Goal: Information Seeking & Learning: Check status

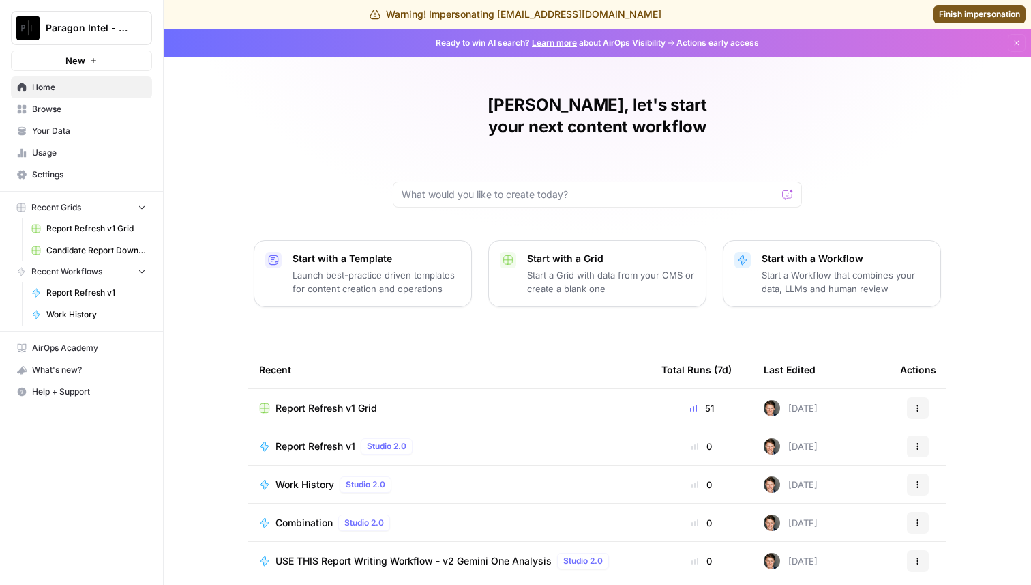
click at [82, 152] on span "Usage" at bounding box center [89, 153] width 114 height 12
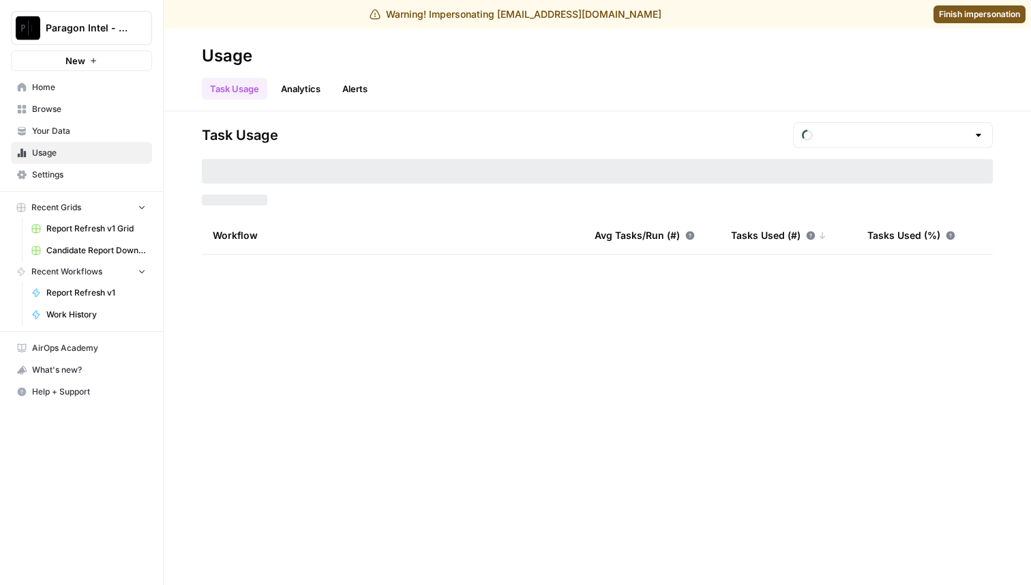
type input "August Tasks"
click at [87, 136] on link "Your Data" at bounding box center [81, 131] width 141 height 22
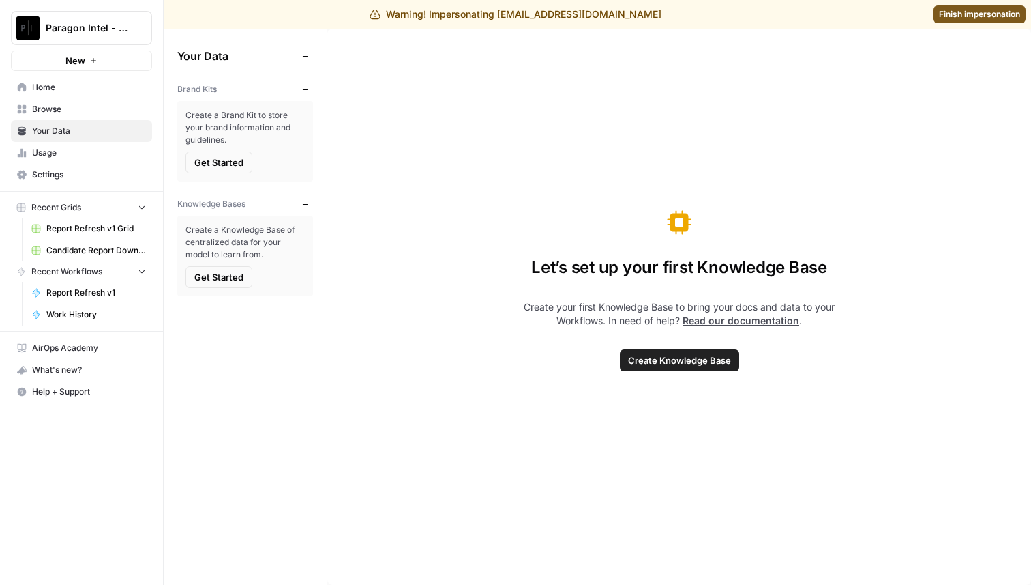
click at [83, 113] on span "Browse" at bounding box center [89, 109] width 114 height 12
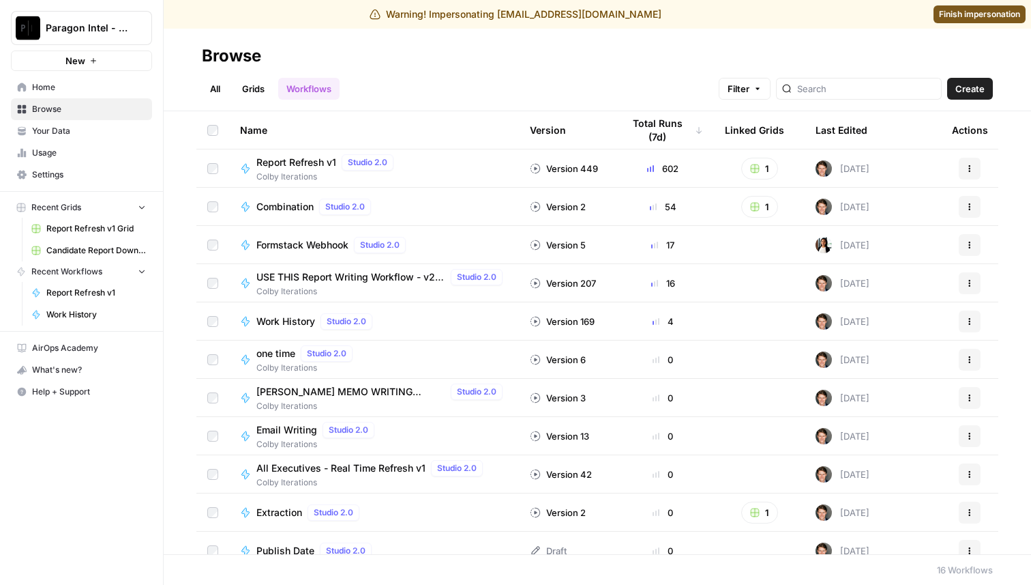
click at [83, 87] on span "Home" at bounding box center [89, 87] width 114 height 12
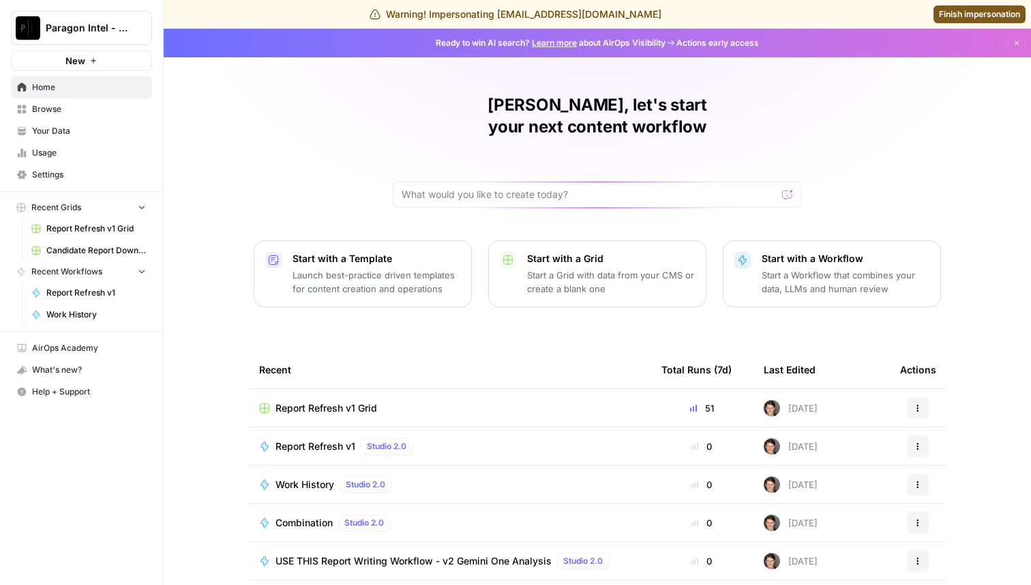
click at [76, 113] on span "Browse" at bounding box center [89, 109] width 114 height 12
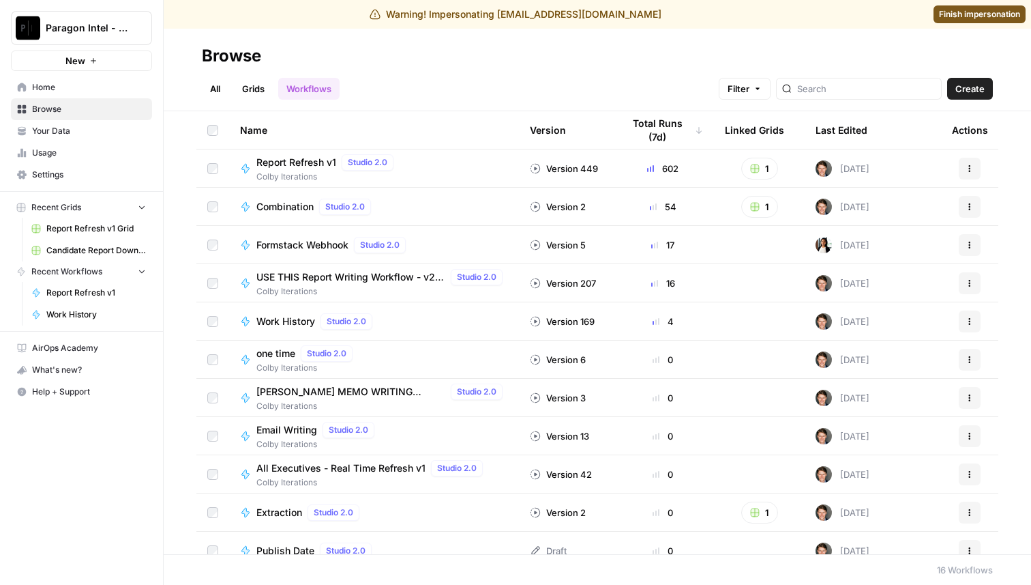
click at [252, 86] on link "Grids" at bounding box center [253, 89] width 39 height 22
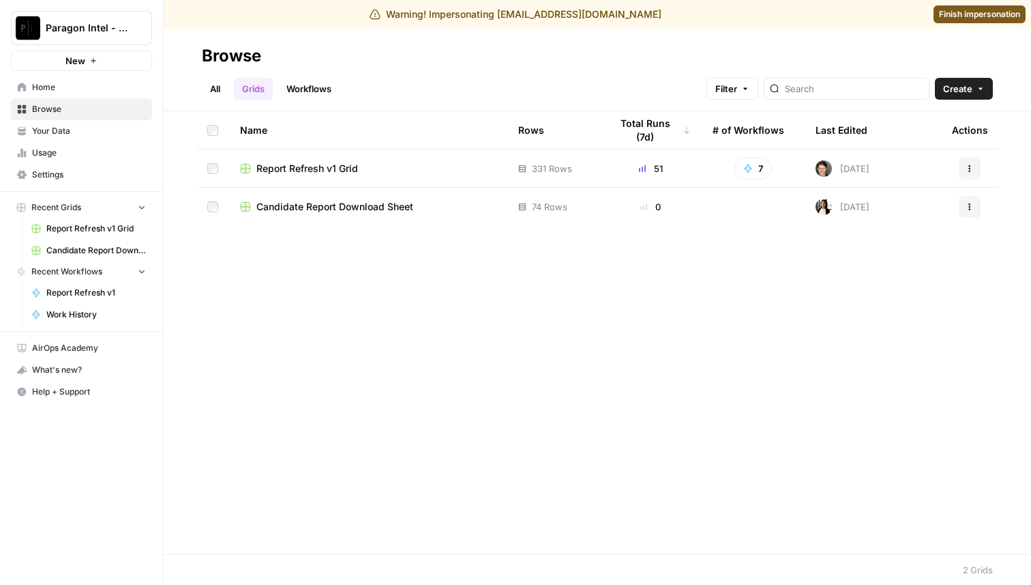
click at [284, 91] on link "Workflows" at bounding box center [308, 89] width 61 height 22
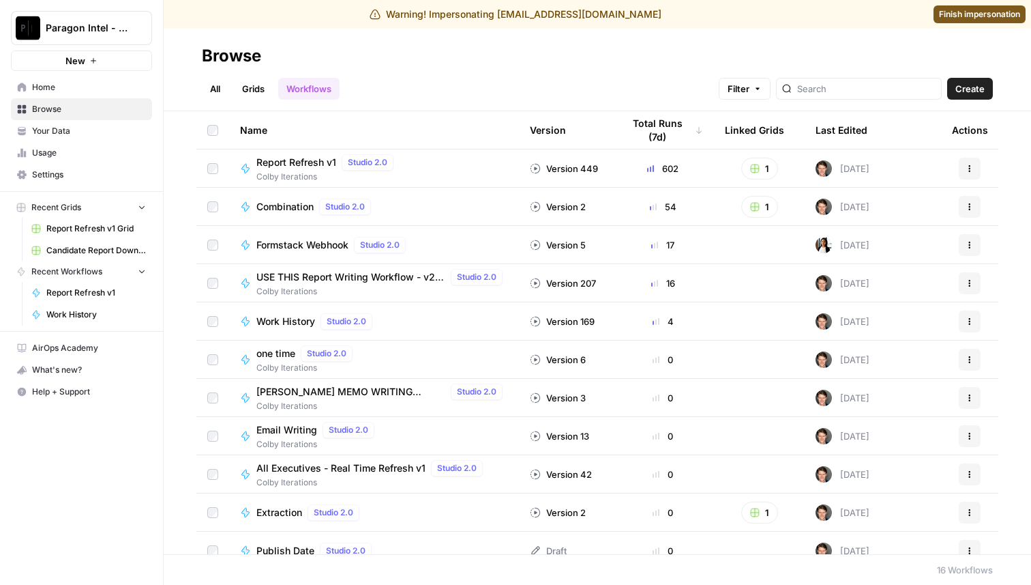
click at [305, 168] on span "Report Refresh v1" at bounding box center [296, 163] width 80 height 14
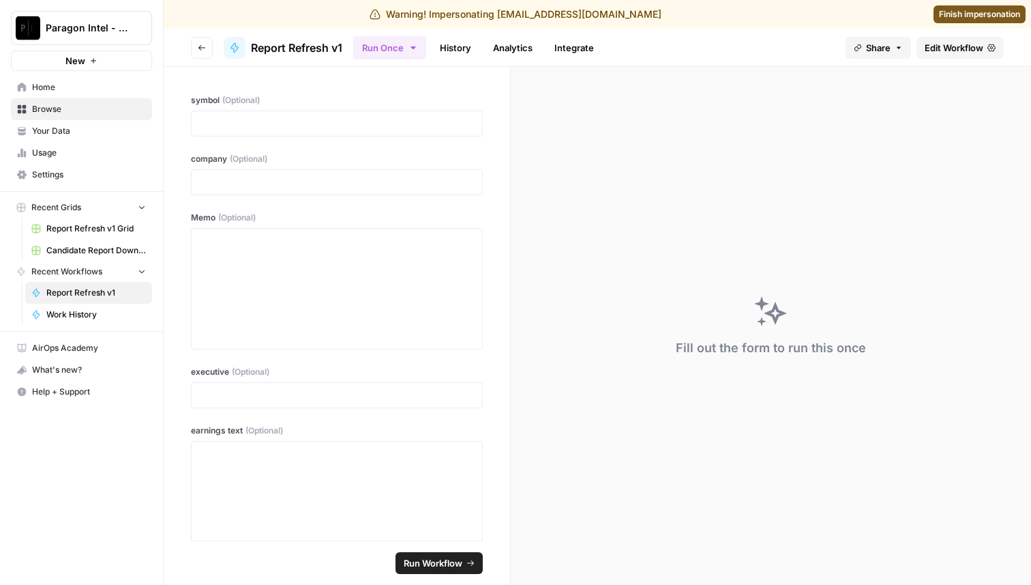
click at [469, 44] on link "History" at bounding box center [456, 48] width 48 height 22
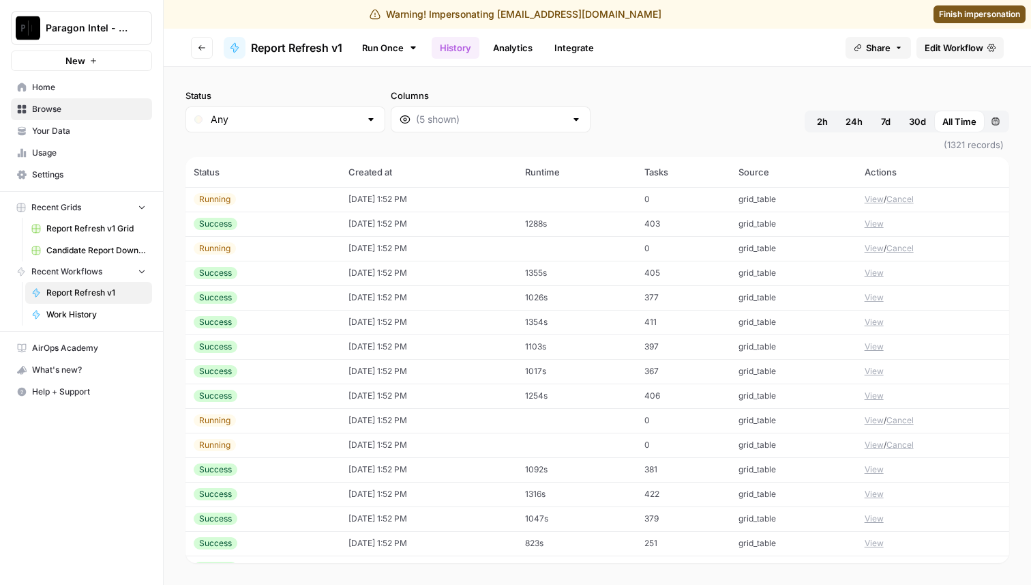
click at [366, 120] on div at bounding box center [371, 120] width 11 height 14
click at [252, 192] on span "Error" at bounding box center [271, 192] width 114 height 14
type input "Error"
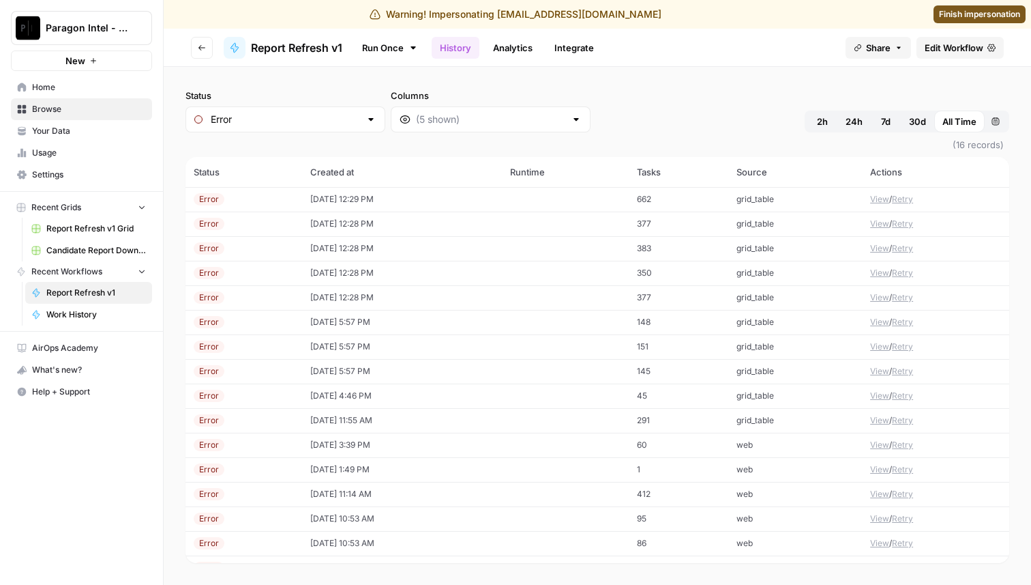
click at [381, 301] on td "[DATE] 12:28 PM" at bounding box center [402, 297] width 200 height 25
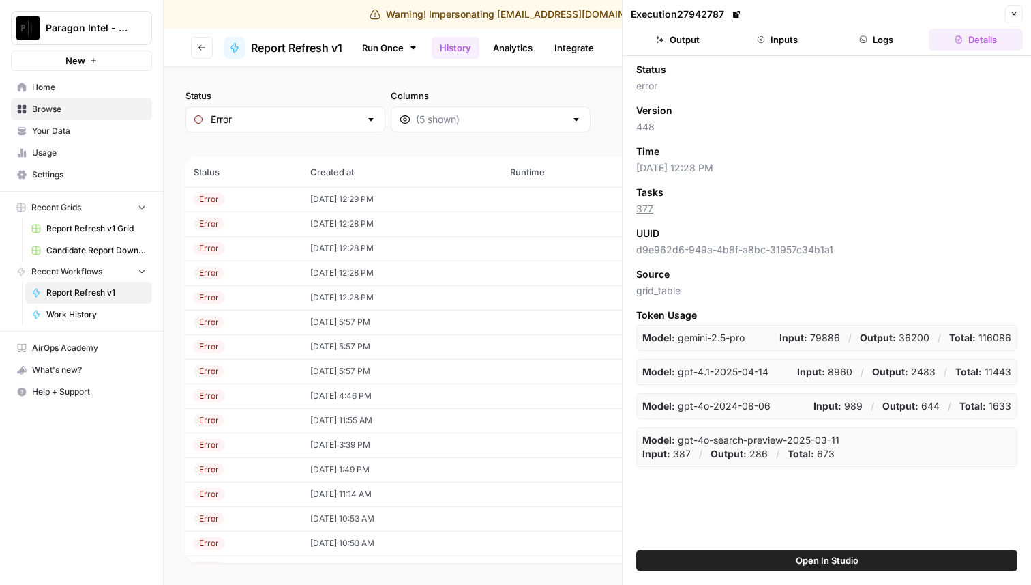
click at [875, 33] on button "Logs" at bounding box center [877, 40] width 94 height 22
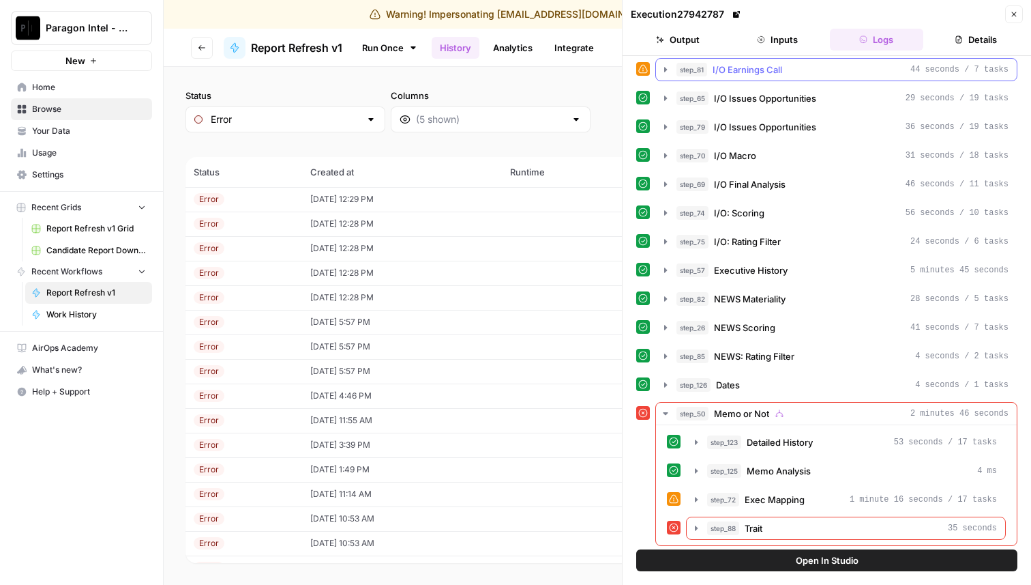
scroll to position [266, 0]
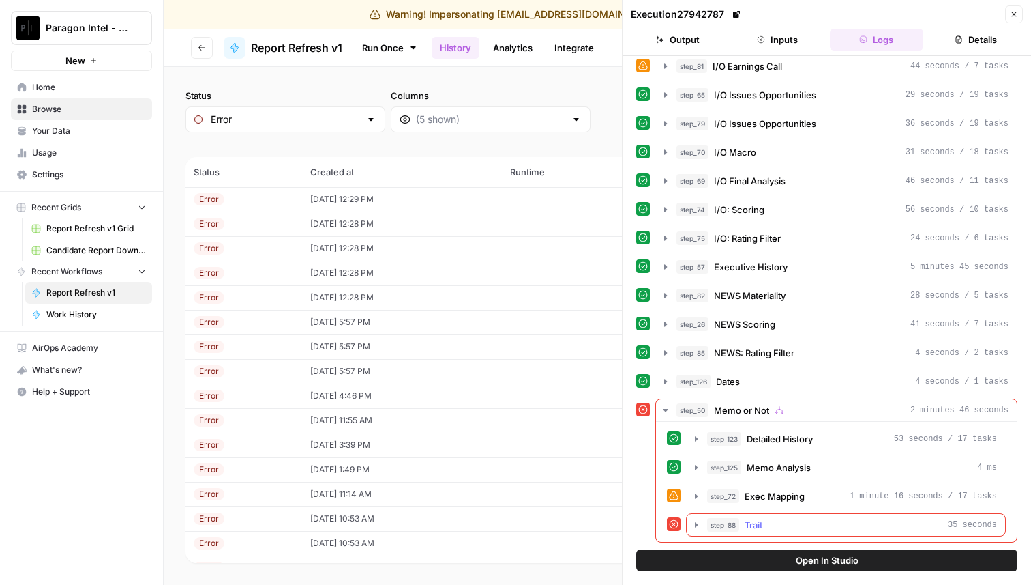
click at [698, 524] on icon "button" at bounding box center [696, 524] width 11 height 11
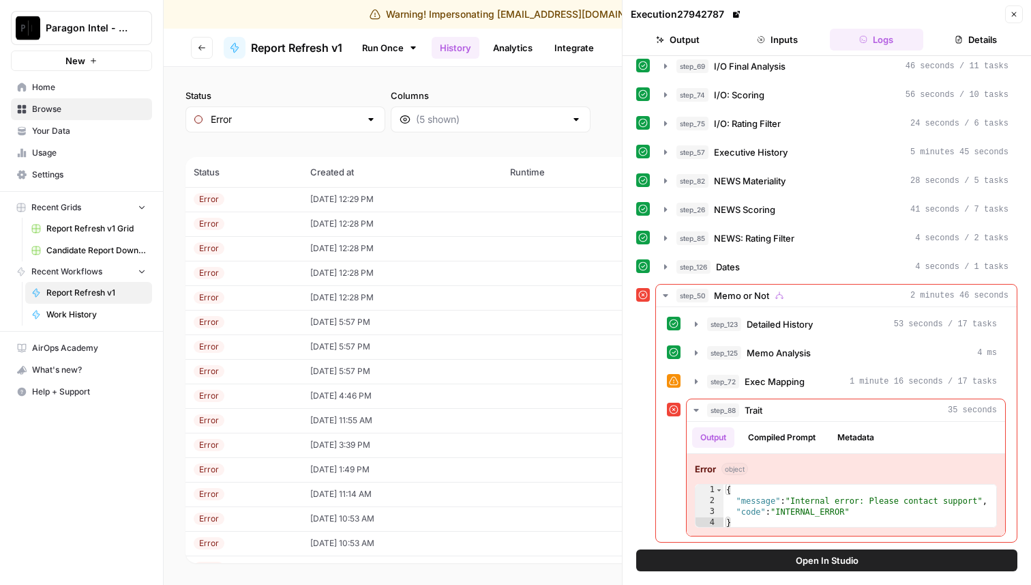
click at [362, 203] on td "[DATE] 12:29 PM" at bounding box center [402, 199] width 200 height 25
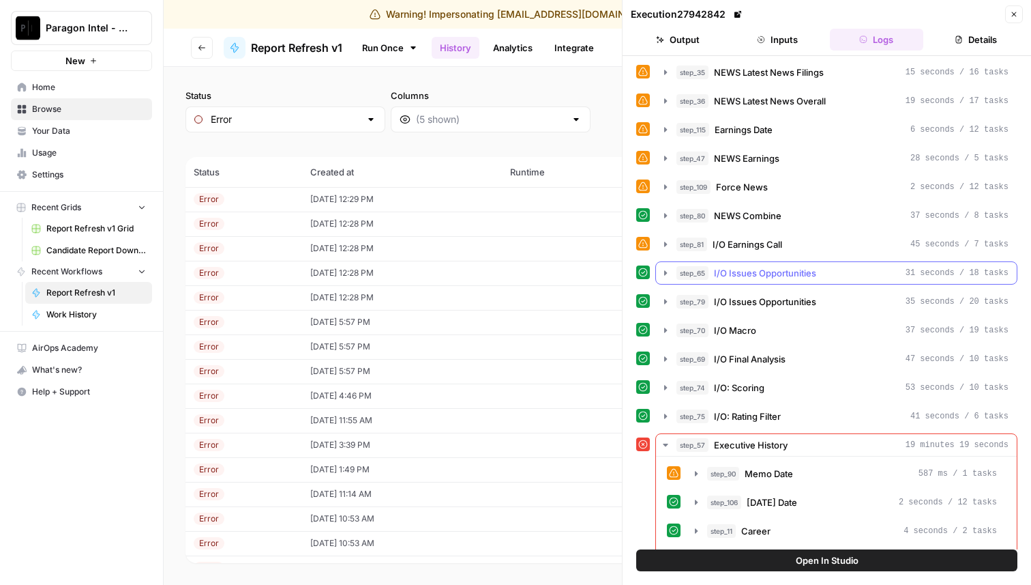
scroll to position [180, 0]
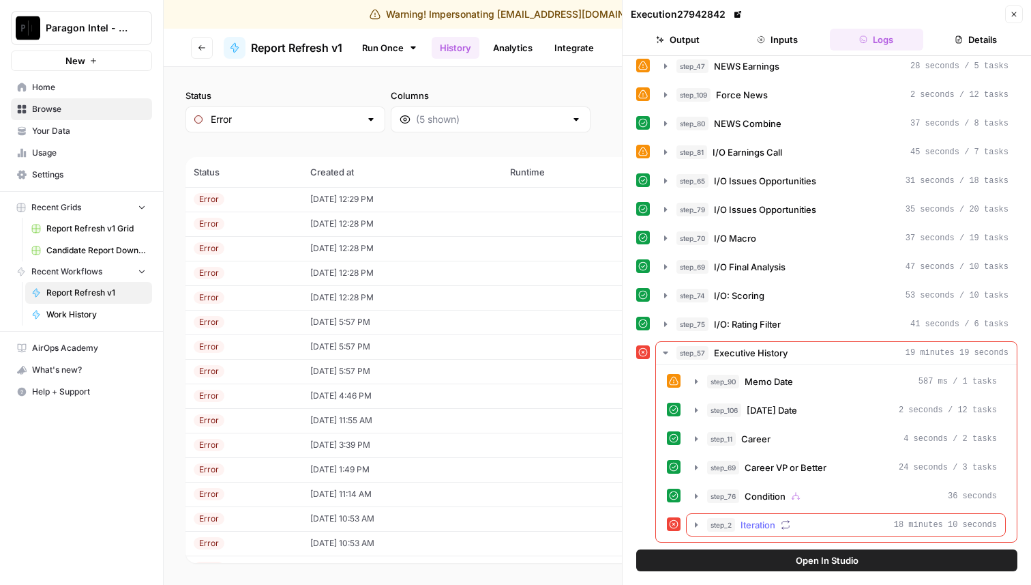
click at [693, 524] on icon "button" at bounding box center [696, 524] width 11 height 11
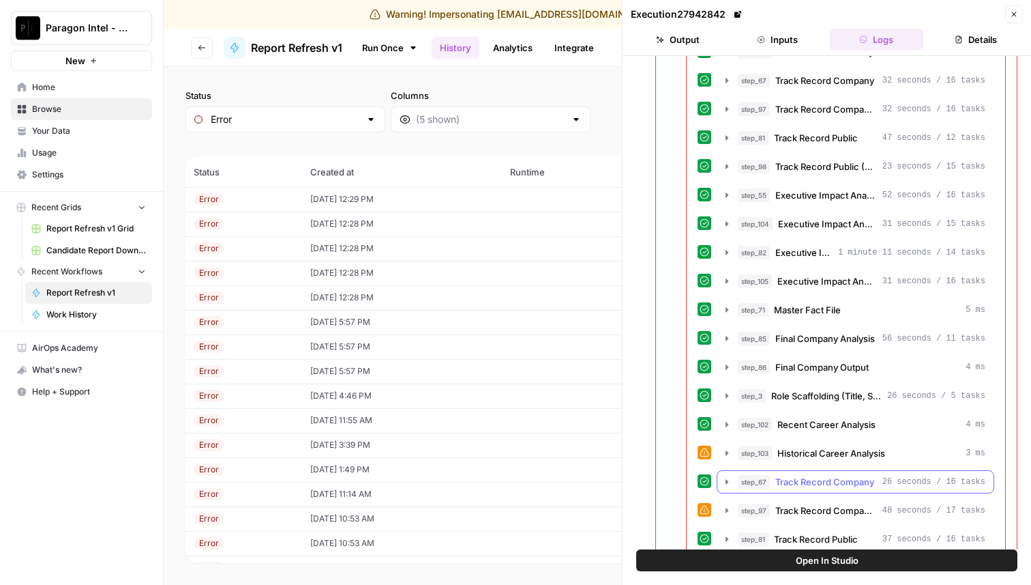
scroll to position [1619, 0]
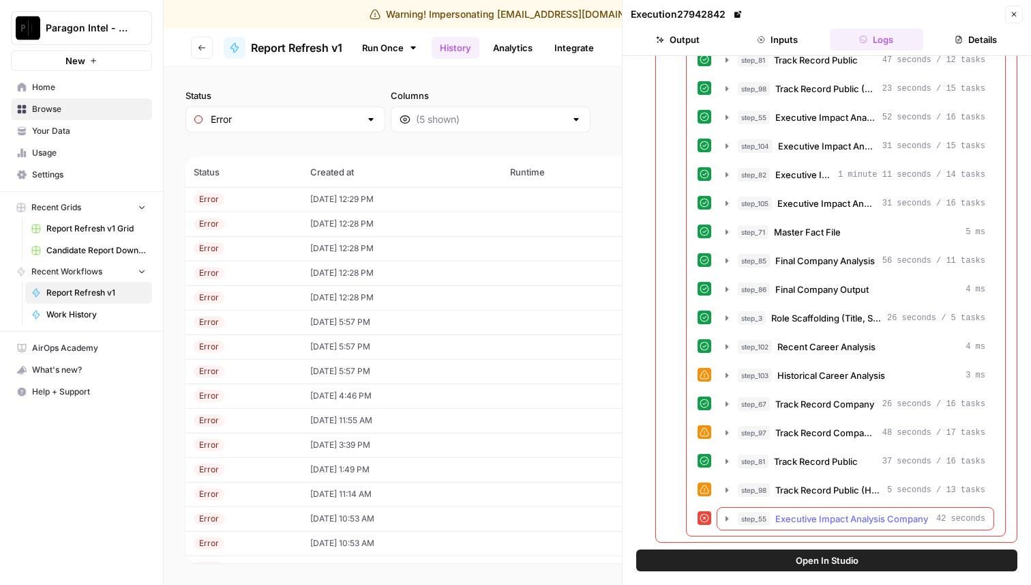
click at [726, 520] on icon "button" at bounding box center [727, 518] width 11 height 11
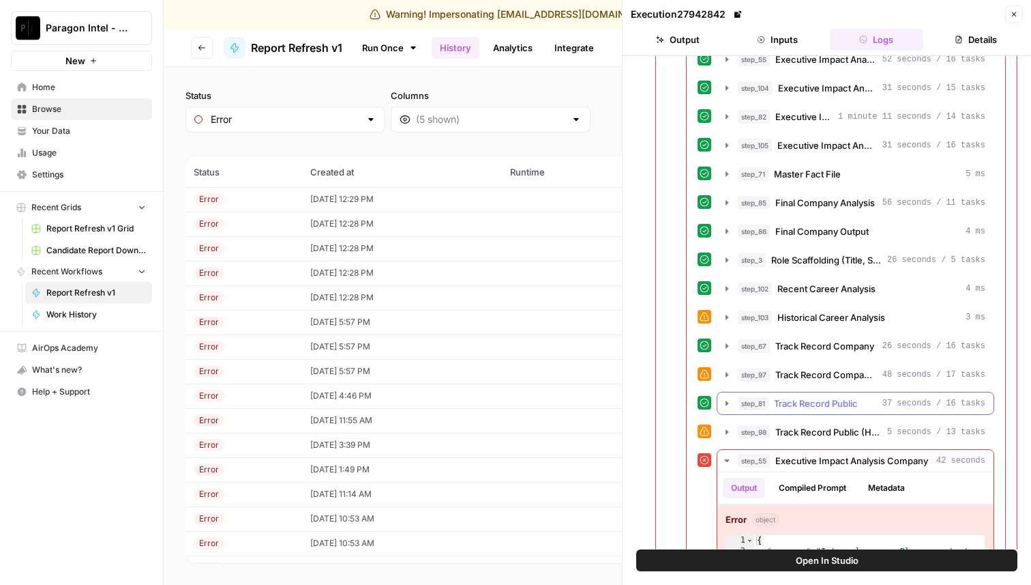
scroll to position [1744, 0]
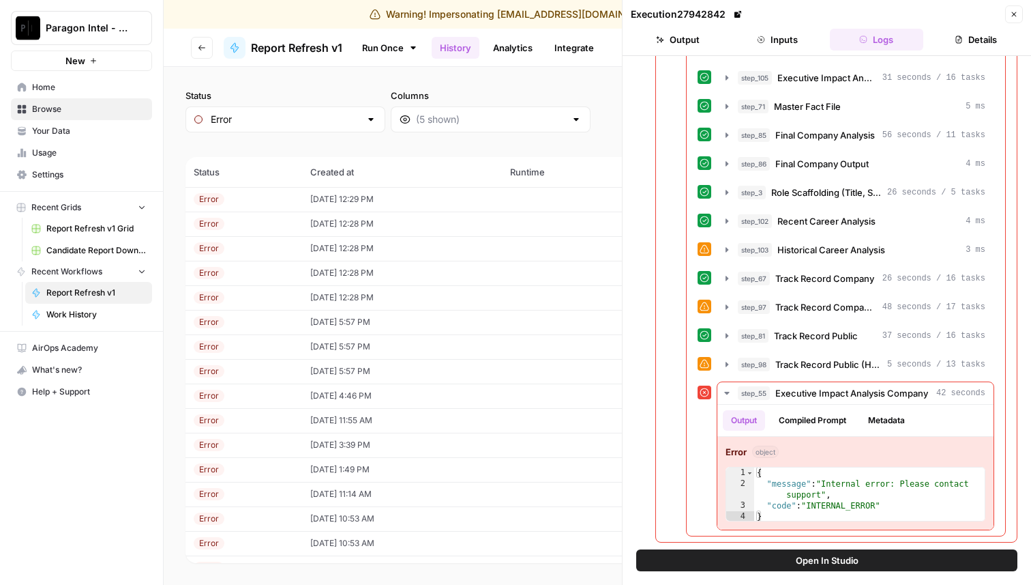
click at [351, 223] on td "[DATE] 12:28 PM" at bounding box center [402, 223] width 200 height 25
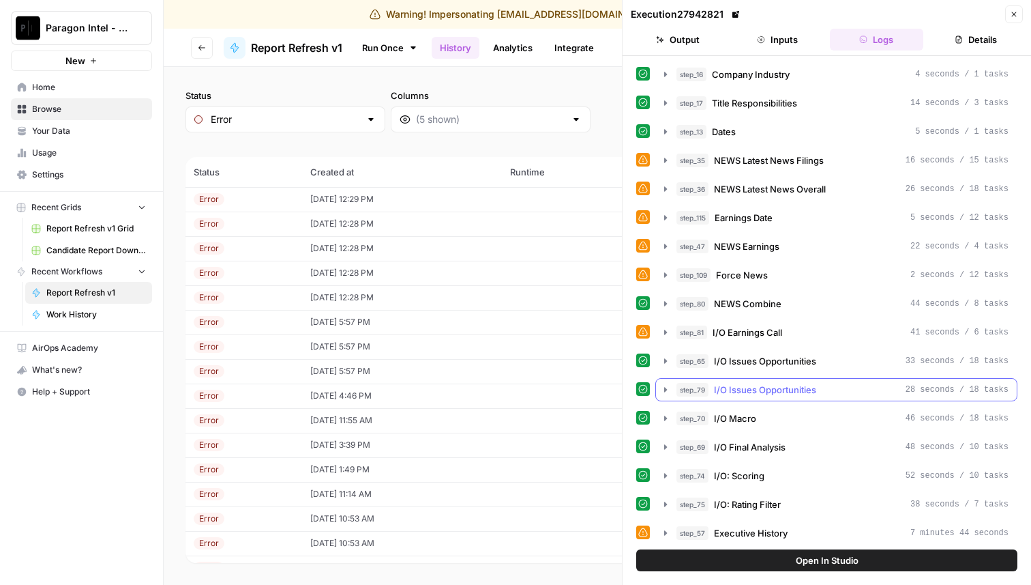
scroll to position [209, 0]
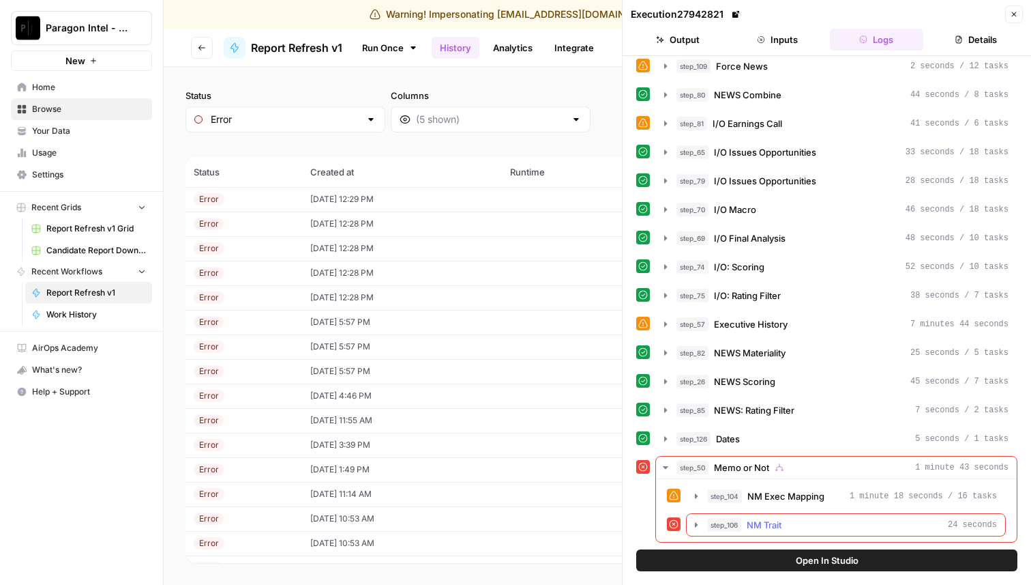
click at [699, 524] on icon "button" at bounding box center [696, 524] width 11 height 11
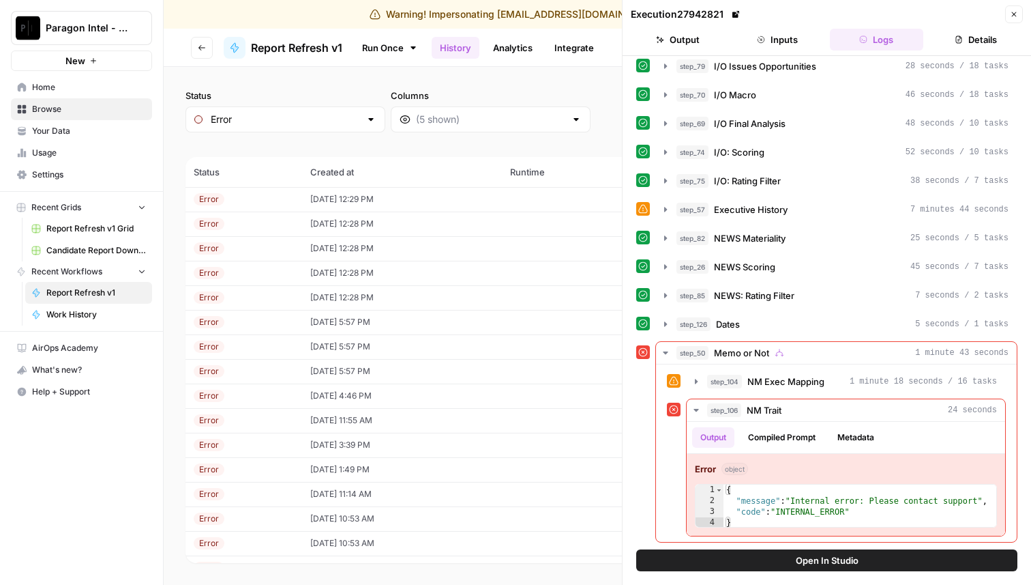
click at [279, 256] on td "Error" at bounding box center [244, 248] width 117 height 25
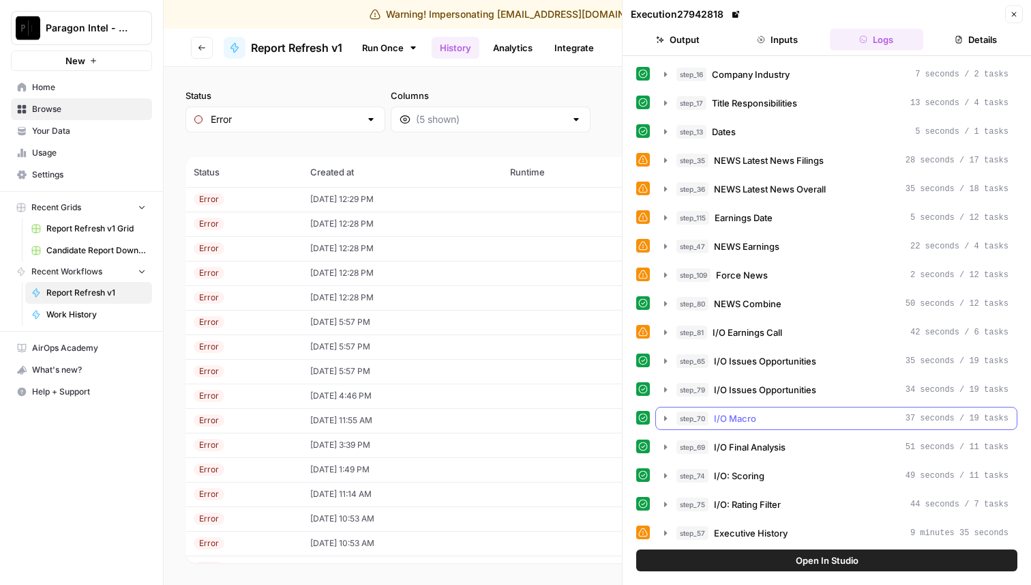
scroll to position [174, 0]
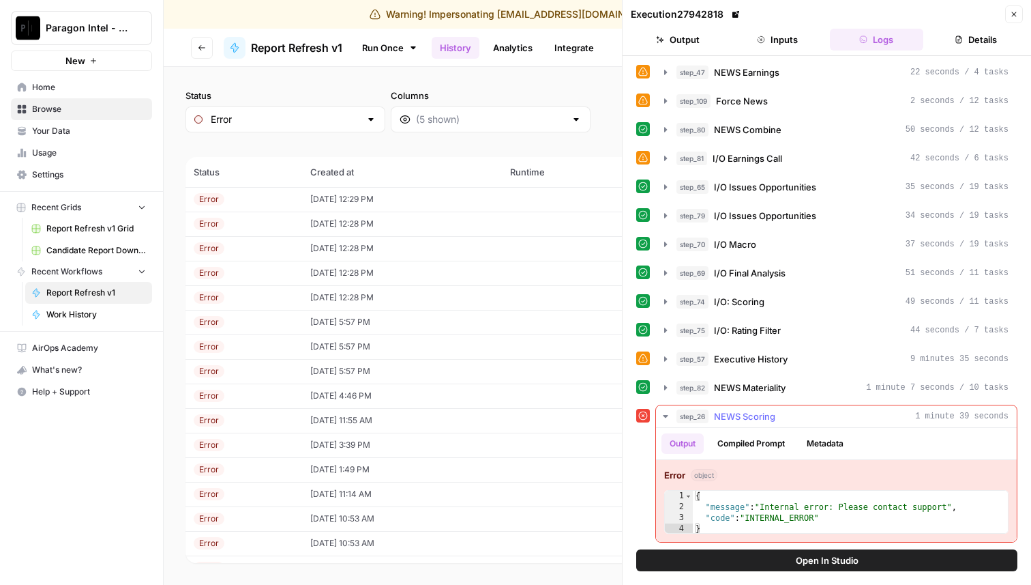
click at [738, 439] on button "Compiled Prompt" at bounding box center [751, 443] width 84 height 20
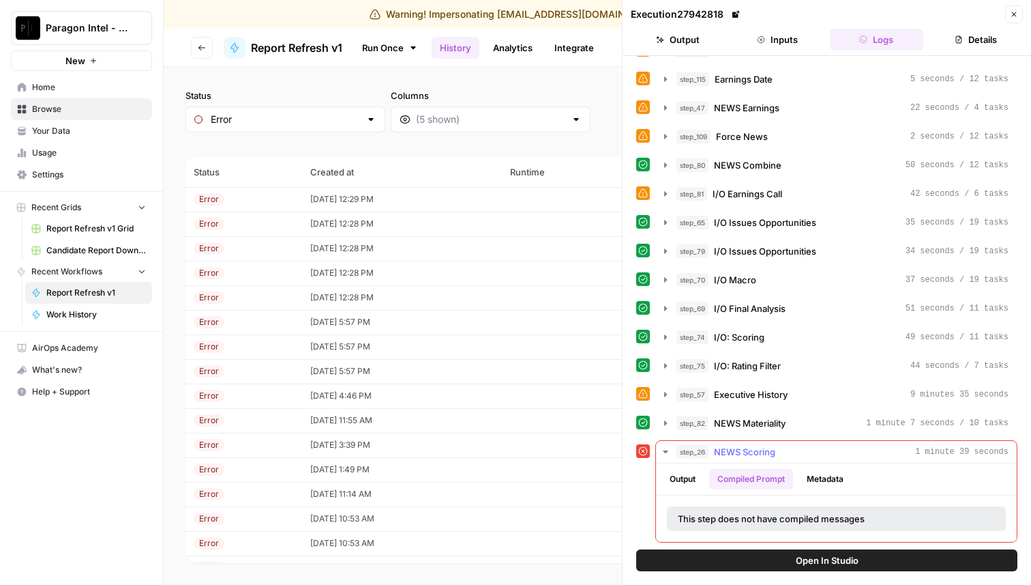
scroll to position [138, 0]
click at [690, 484] on button "Output" at bounding box center [683, 479] width 42 height 20
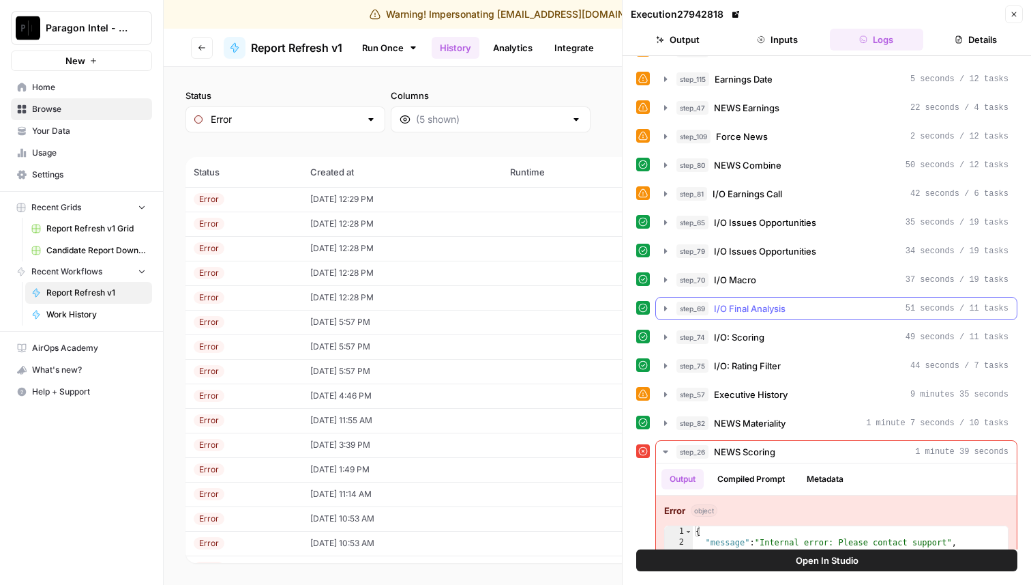
scroll to position [174, 0]
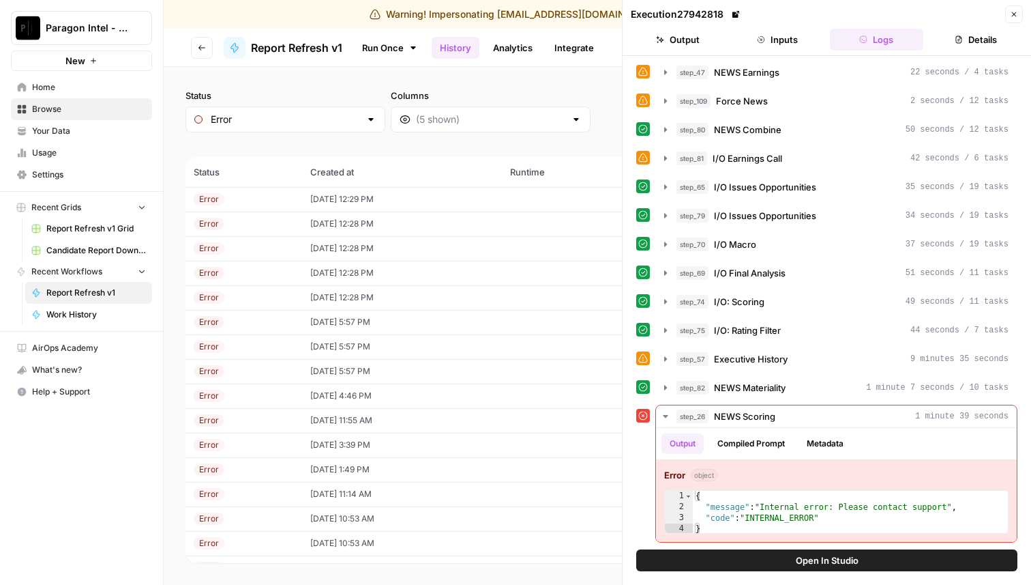
click at [448, 339] on td "[DATE] 5:57 PM" at bounding box center [402, 346] width 200 height 25
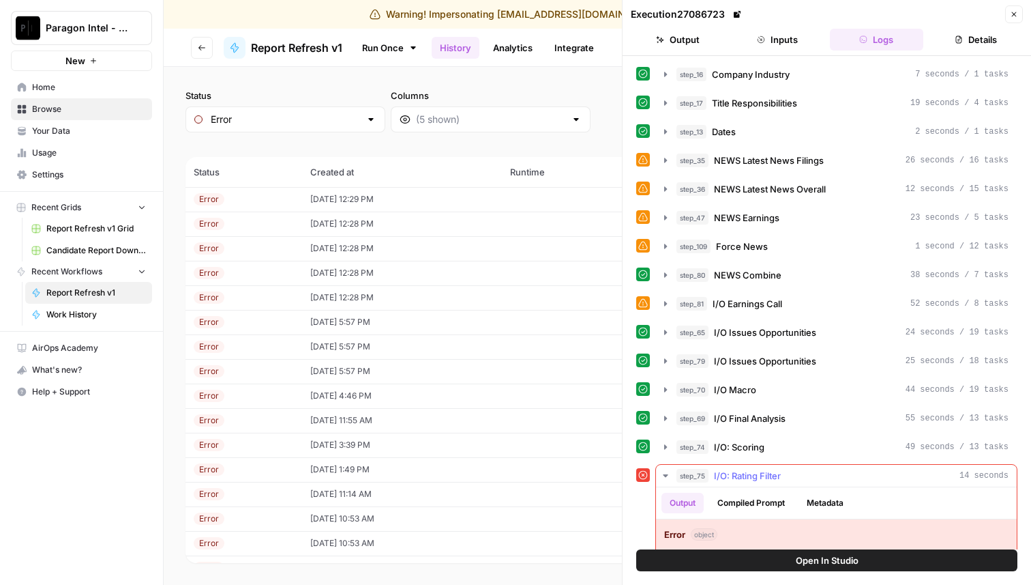
scroll to position [59, 0]
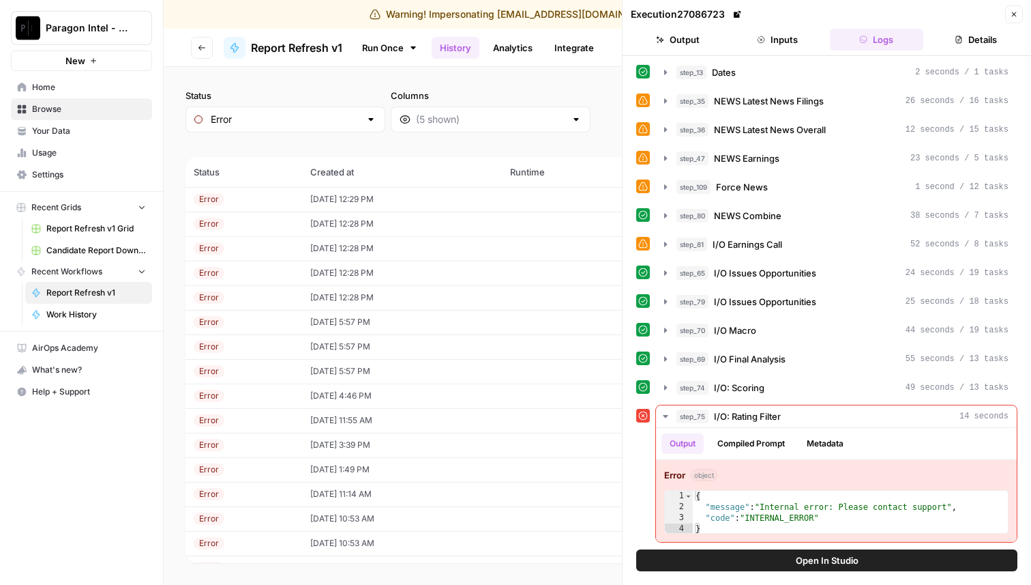
click at [384, 195] on td "[DATE] 12:29 PM" at bounding box center [402, 199] width 200 height 25
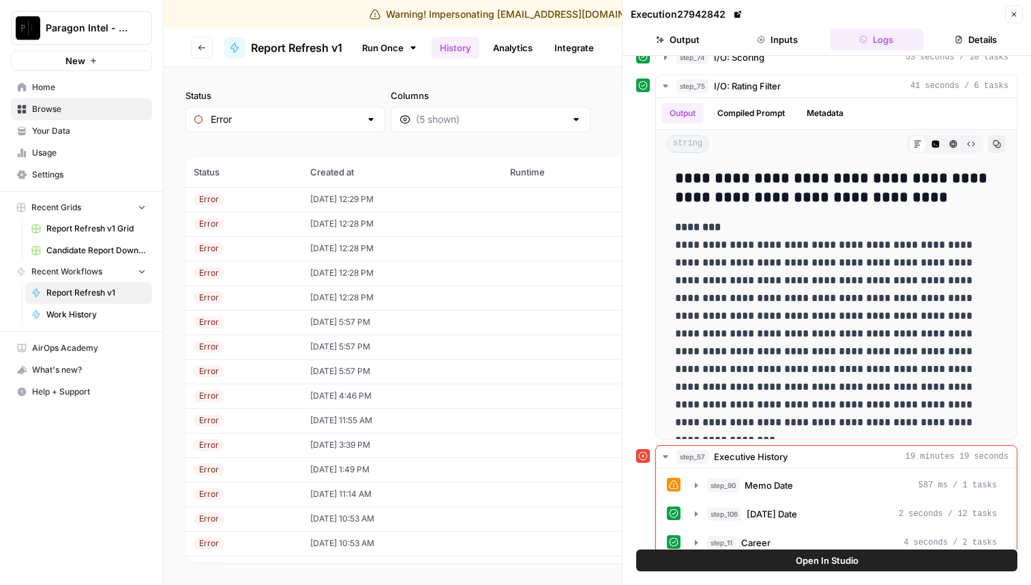
scroll to position [522, 0]
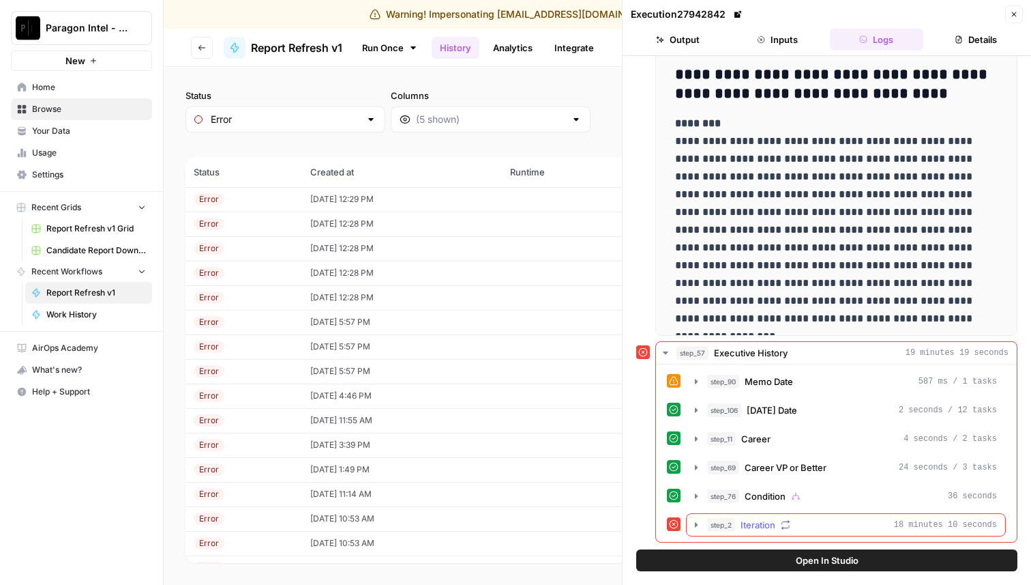
click at [692, 523] on icon "button" at bounding box center [696, 524] width 11 height 11
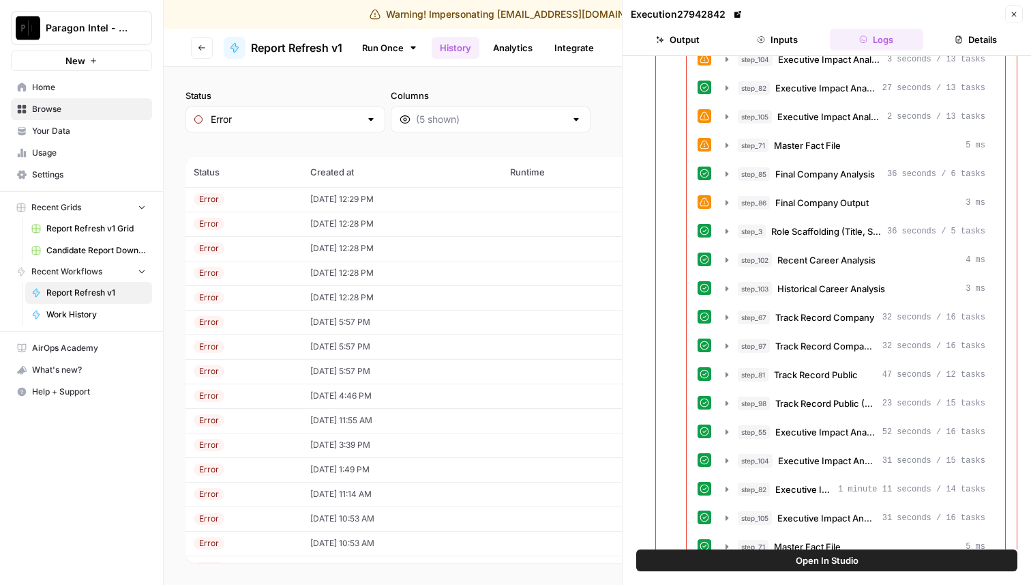
scroll to position [1960, 0]
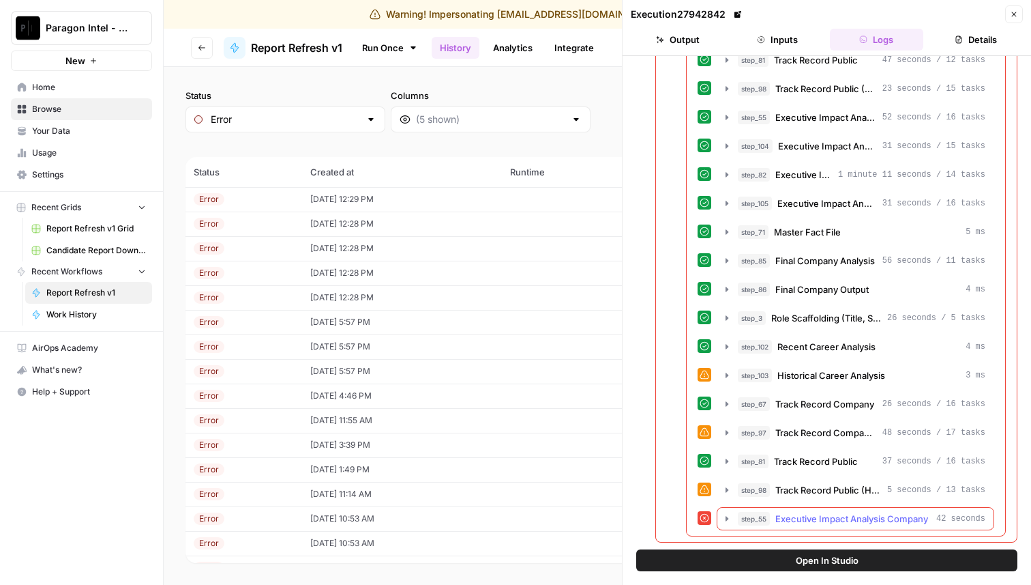
click at [728, 514] on icon "button" at bounding box center [727, 518] width 11 height 11
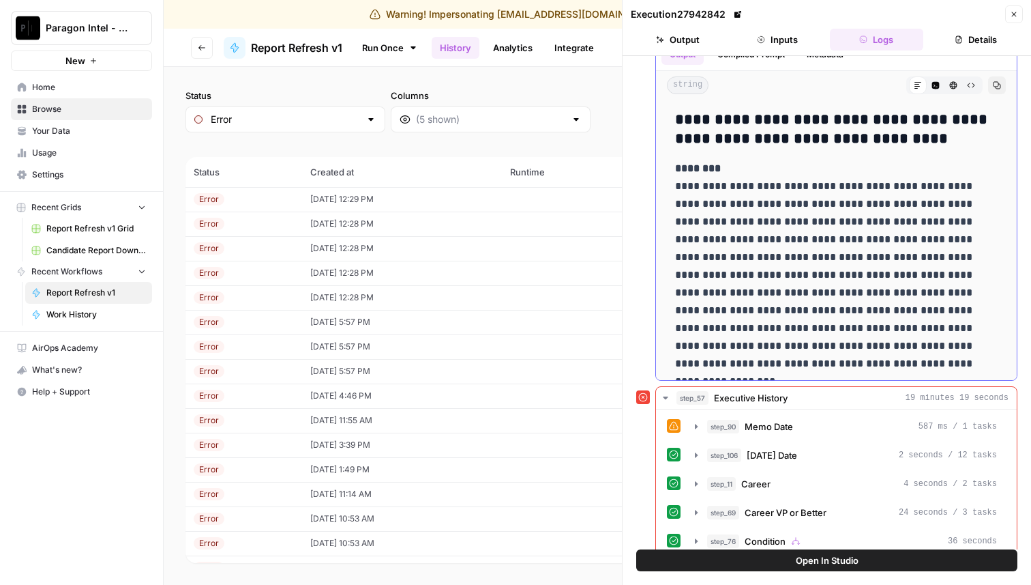
scroll to position [0, 0]
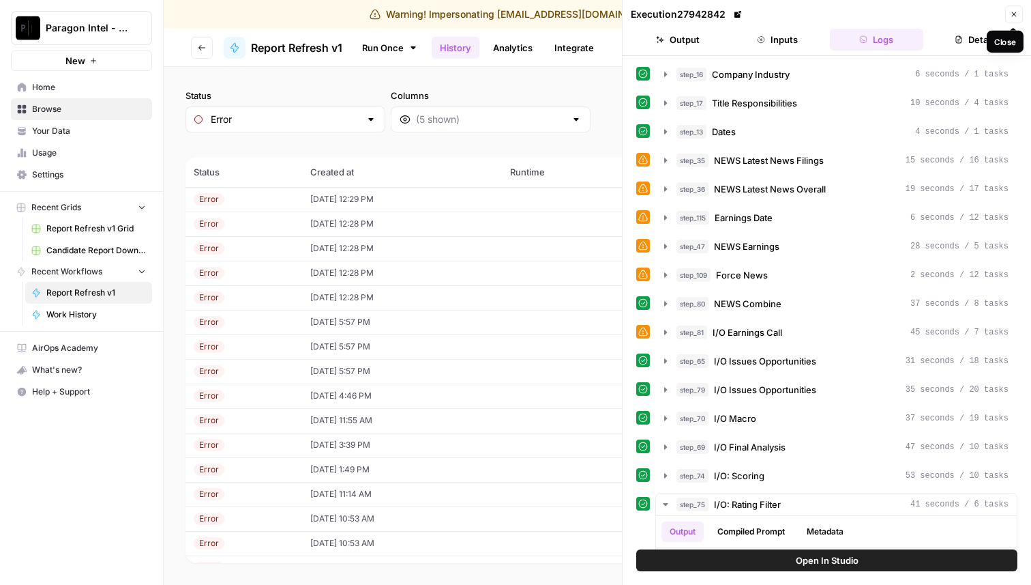
click at [1013, 14] on icon "button" at bounding box center [1014, 14] width 8 height 8
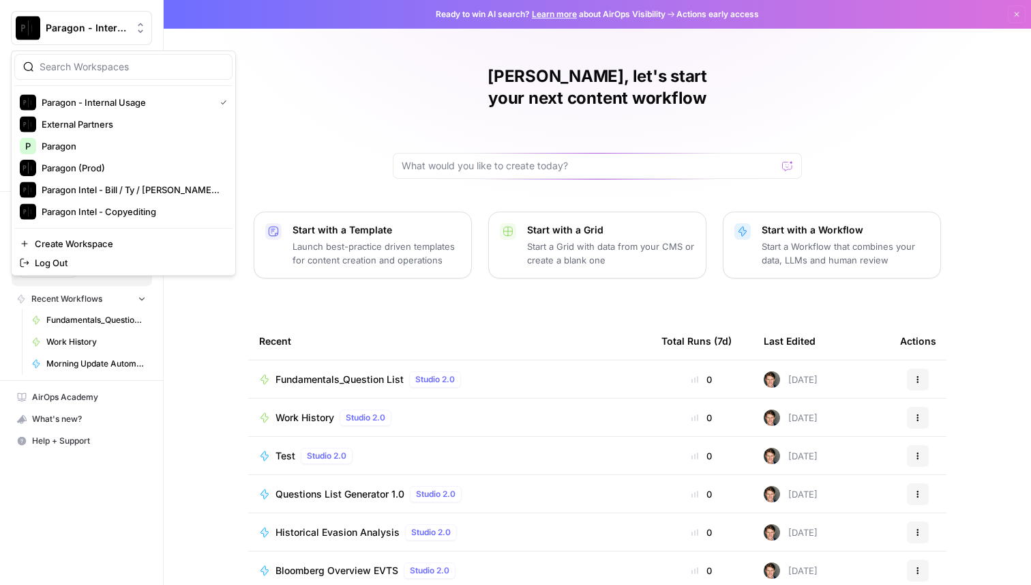
click at [111, 18] on button "Paragon - Internal Usage" at bounding box center [81, 28] width 141 height 34
click at [110, 262] on span "Log Out" at bounding box center [128, 263] width 187 height 14
